Goal: Navigation & Orientation: Find specific page/section

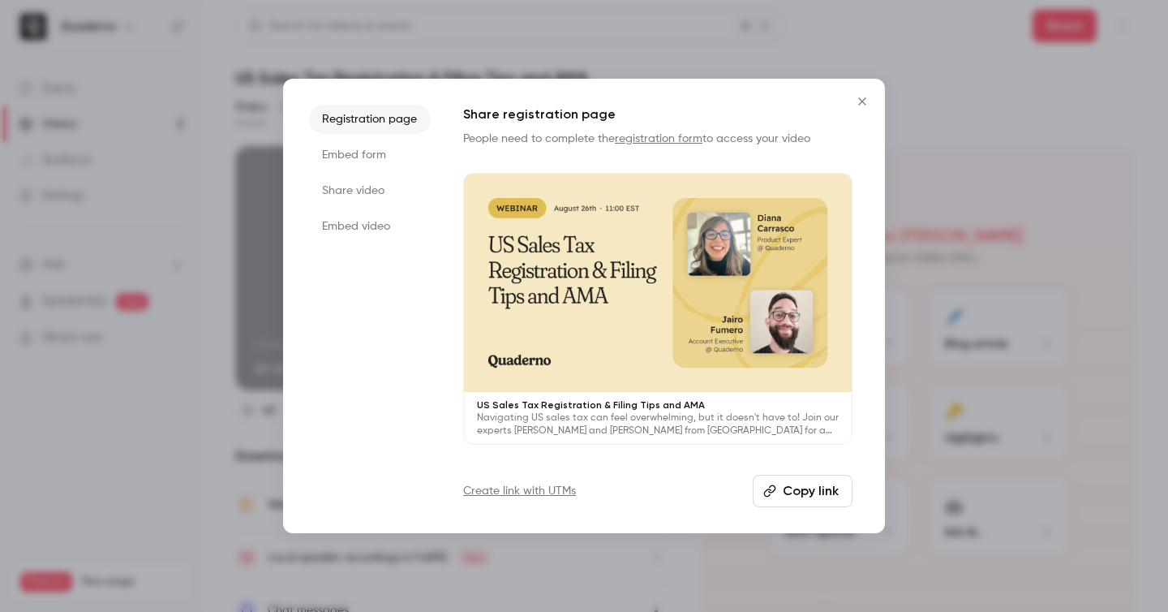
click at [861, 94] on button "Close" at bounding box center [862, 101] width 32 height 32
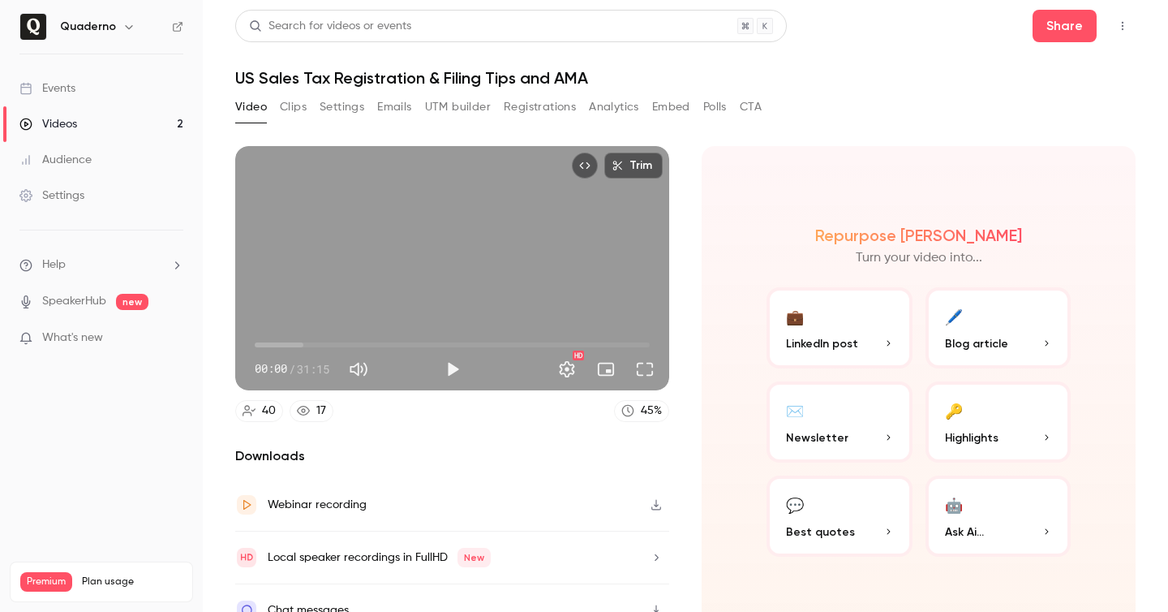
click at [524, 103] on button "Registrations" at bounding box center [540, 107] width 72 height 26
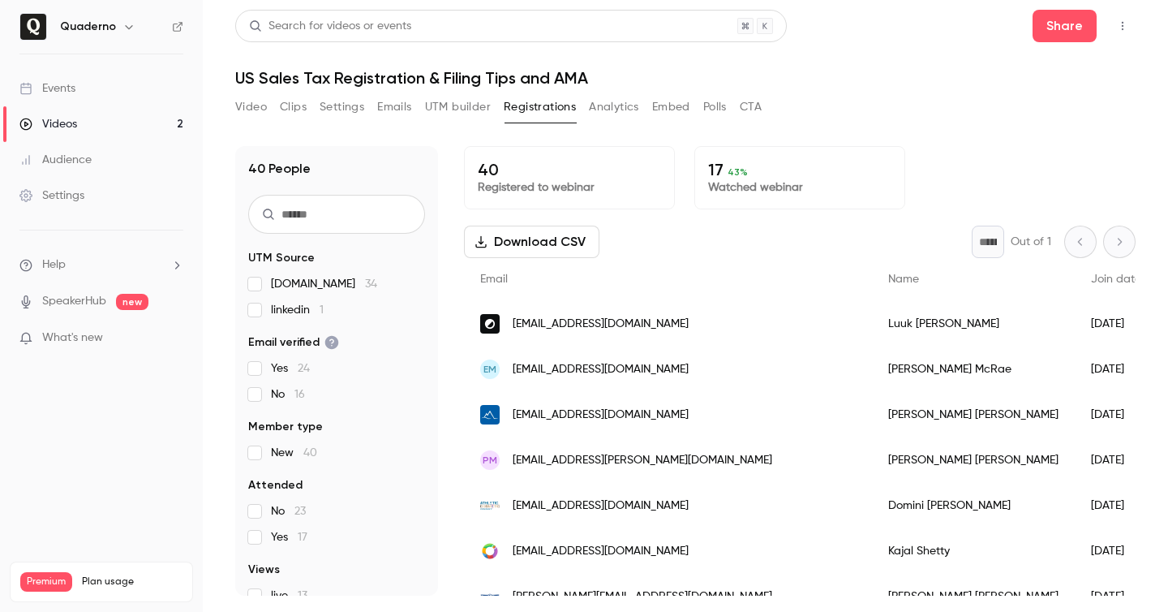
click at [126, 31] on icon "button" at bounding box center [128, 26] width 13 height 13
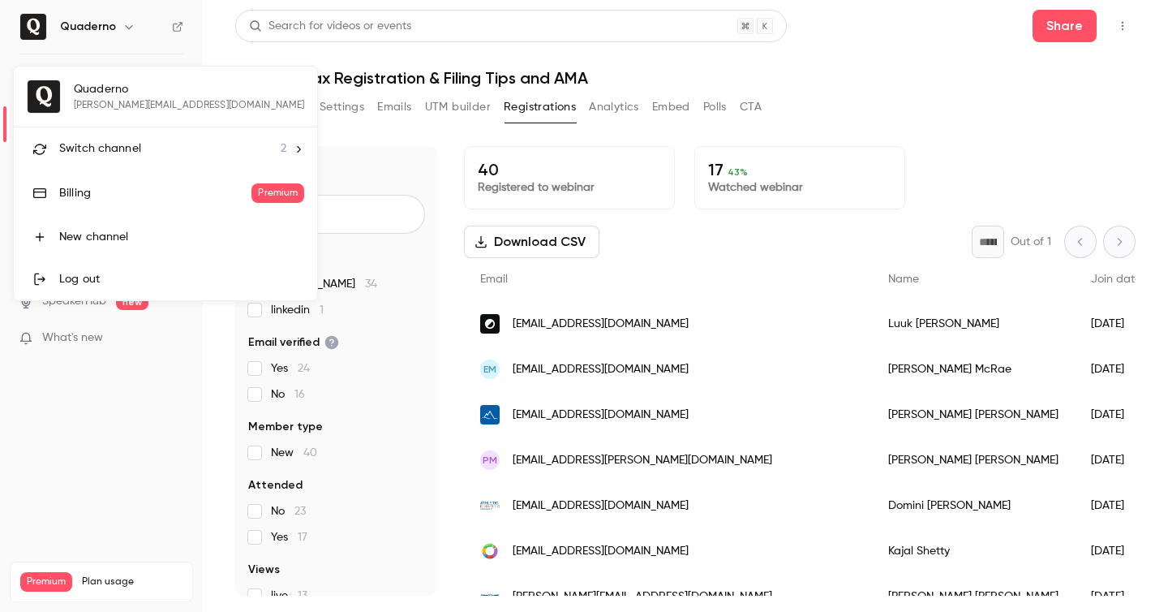
click at [144, 144] on div "Switch channel 2" at bounding box center [172, 148] width 227 height 17
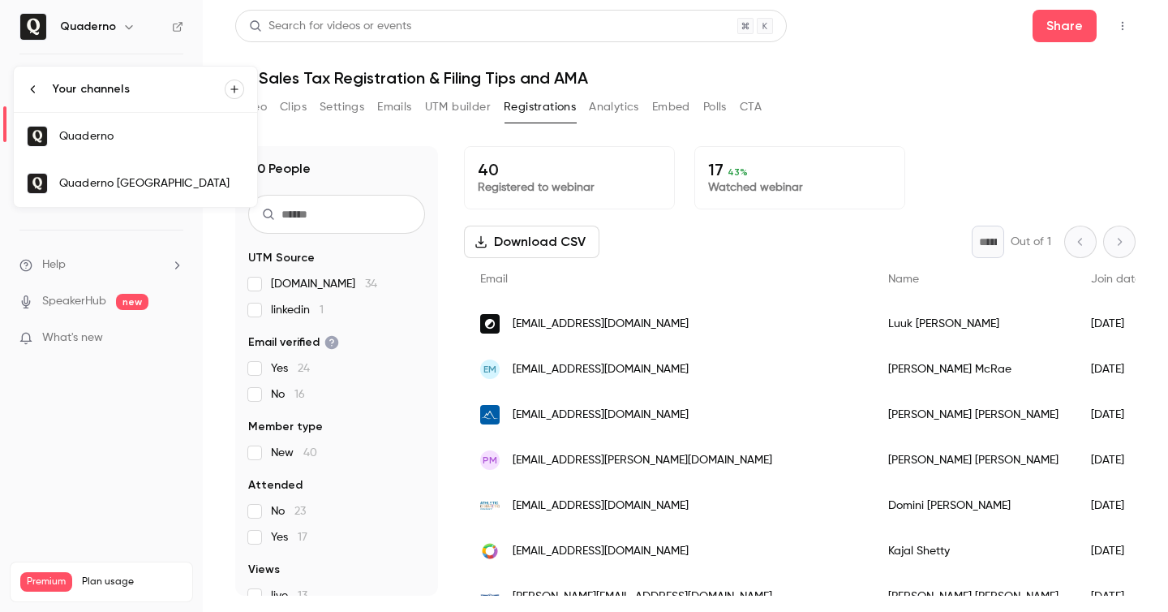
click at [161, 188] on div "Quaderno [GEOGRAPHIC_DATA]" at bounding box center [151, 183] width 185 height 16
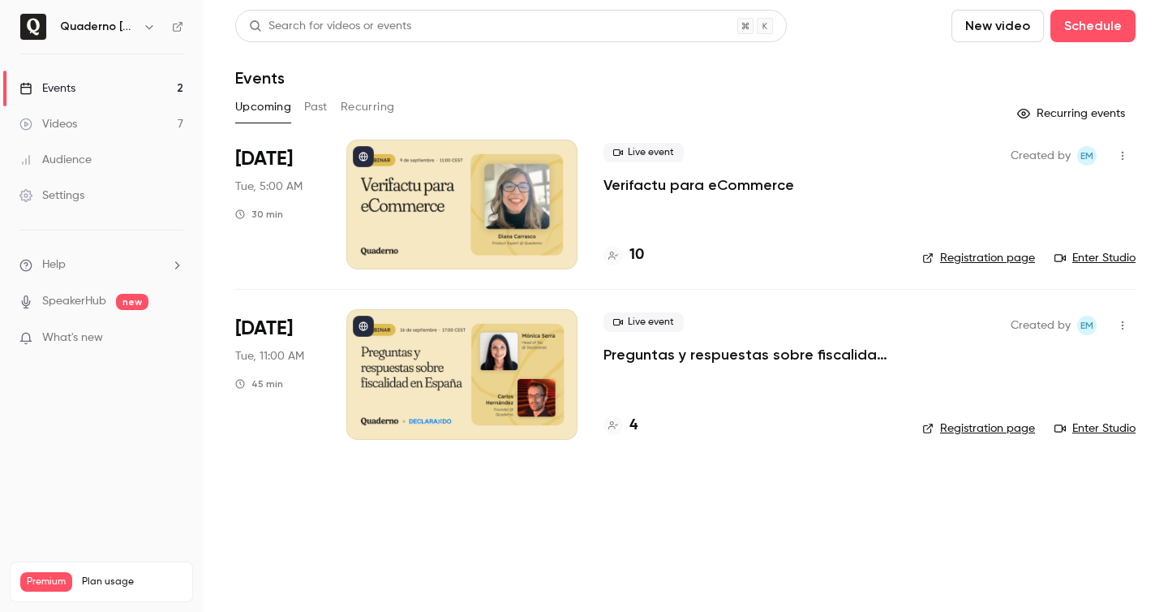
click at [637, 252] on h4 "10" at bounding box center [636, 255] width 15 height 22
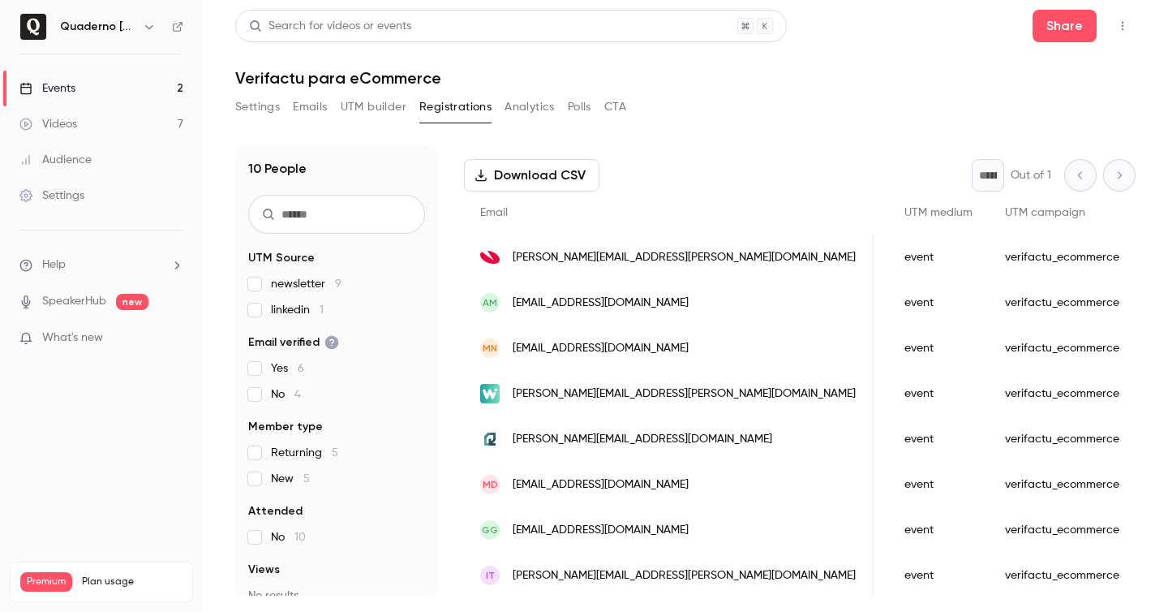
scroll to position [58, 0]
